Goal: Transaction & Acquisition: Subscribe to service/newsletter

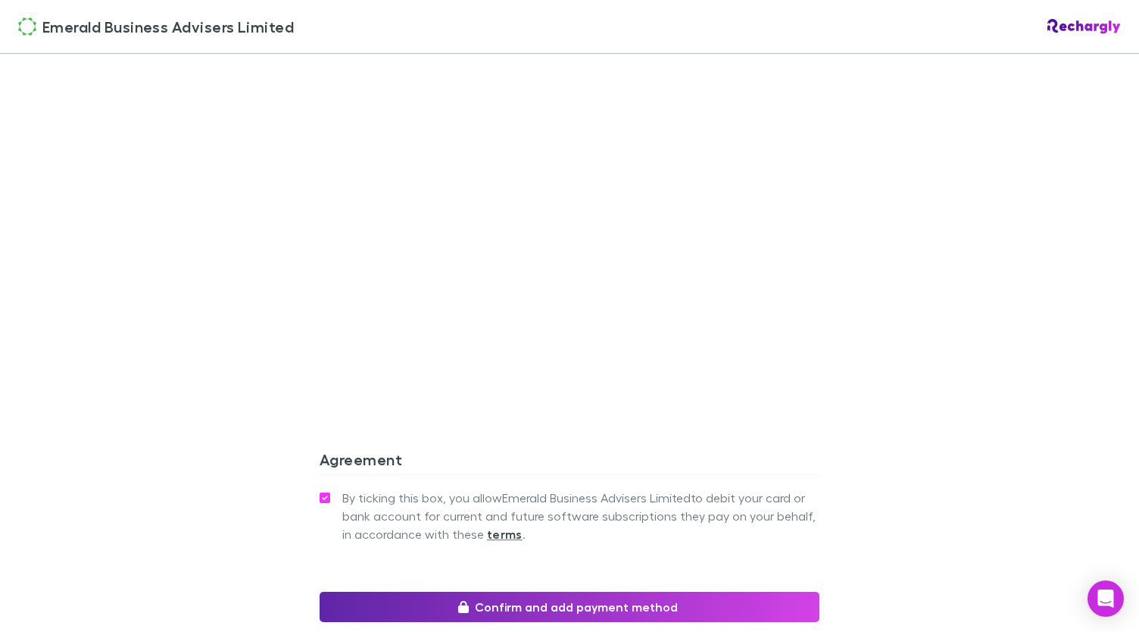
scroll to position [1327, 0]
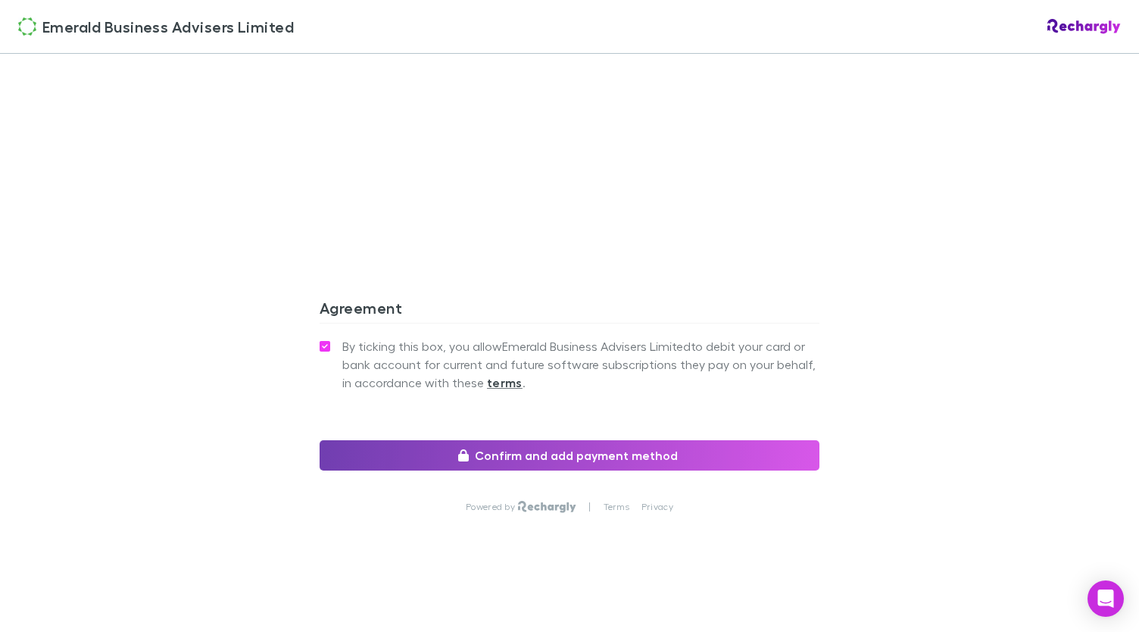
click at [532, 454] on button "Confirm and add payment method" at bounding box center [570, 455] width 500 height 30
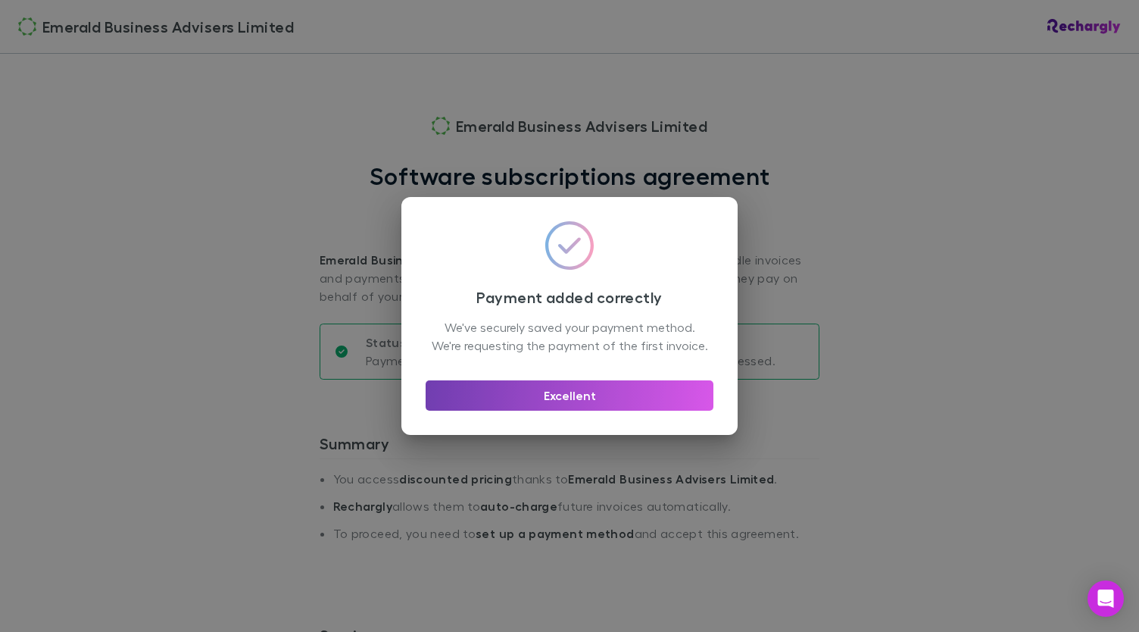
click at [562, 404] on button "Excellent" at bounding box center [570, 395] width 288 height 30
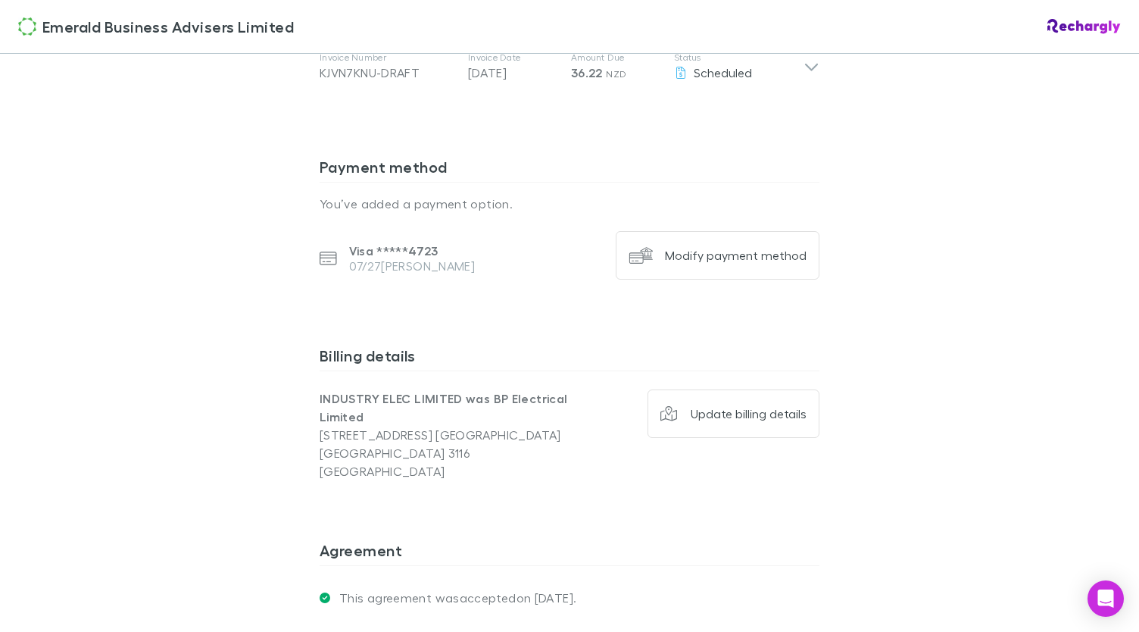
scroll to position [1096, 0]
